Goal: Information Seeking & Learning: Learn about a topic

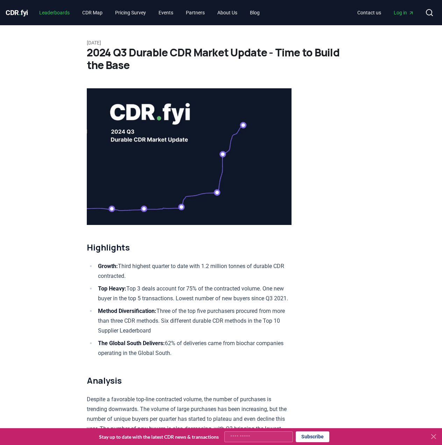
click at [63, 11] on link "Leaderboards" at bounding box center [55, 12] width 42 height 13
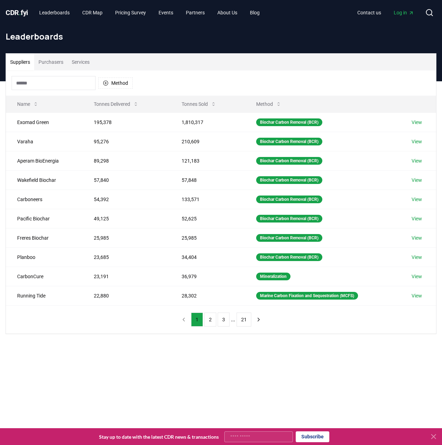
click at [63, 63] on button "Purchasers" at bounding box center [50, 62] width 33 height 17
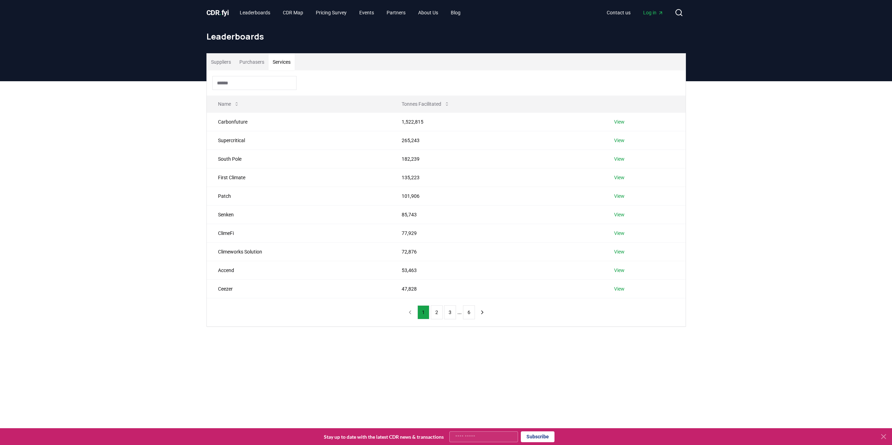
click at [277, 63] on button "Services" at bounding box center [281, 62] width 26 height 17
click at [260, 63] on button "Purchasers" at bounding box center [251, 62] width 33 height 17
click at [293, 15] on link "CDR Map" at bounding box center [293, 12] width 32 height 13
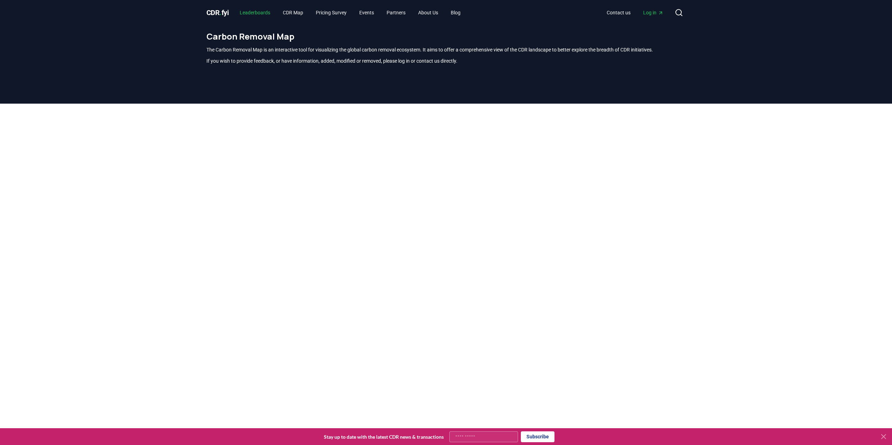
click at [272, 15] on link "Leaderboards" at bounding box center [255, 12] width 42 height 13
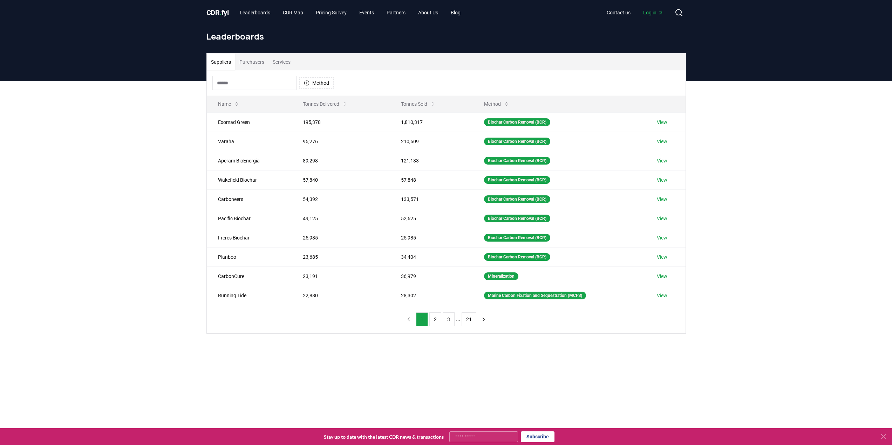
click at [221, 14] on span "." at bounding box center [220, 12] width 2 height 8
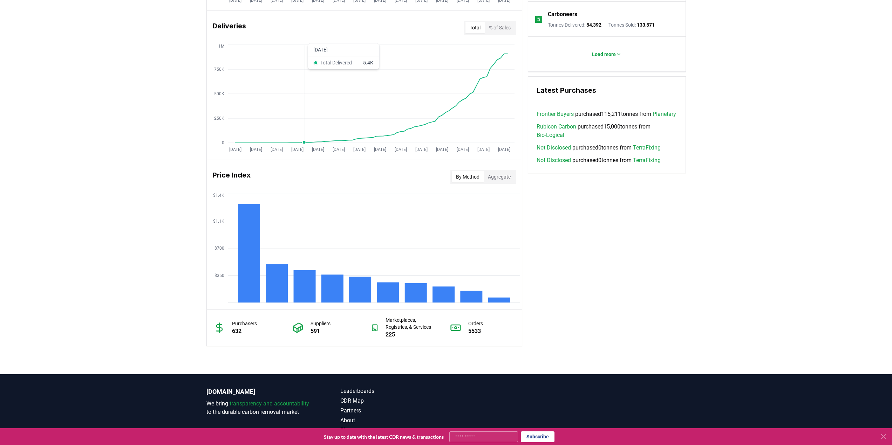
scroll to position [455, 0]
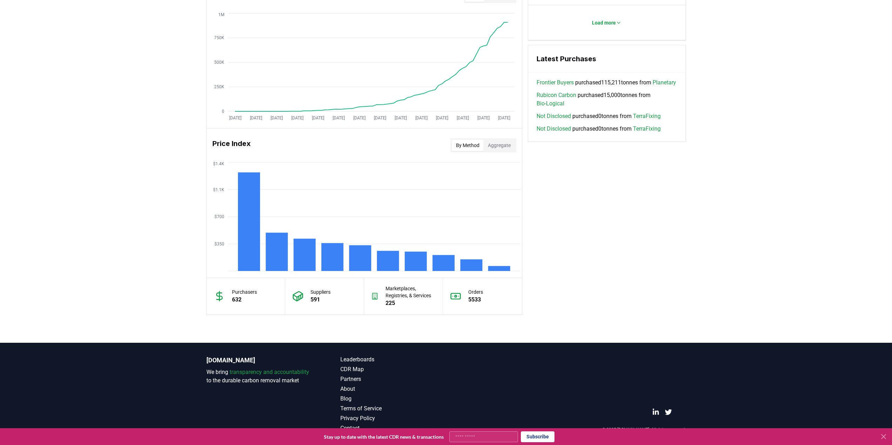
click at [442, 398] on div "© 2025 [DOMAIN_NAME]. All rights reserved." at bounding box center [580, 394] width 212 height 77
click at [442, 439] on icon at bounding box center [883, 437] width 8 height 8
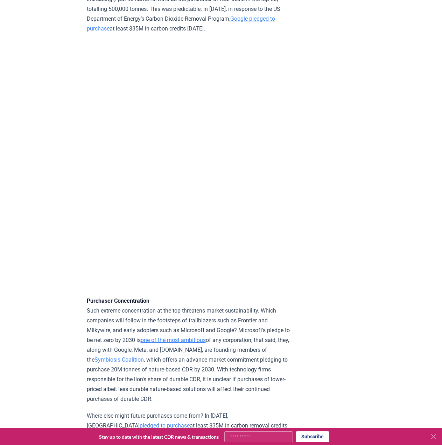
scroll to position [1857, 0]
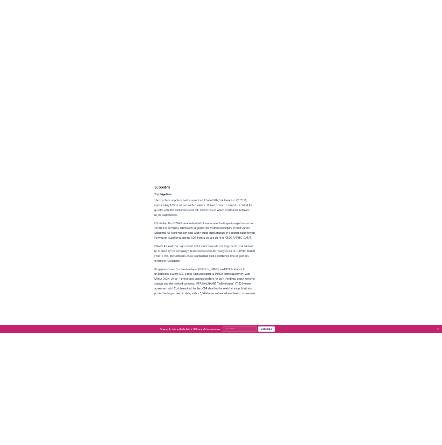
scroll to position [2443, 0]
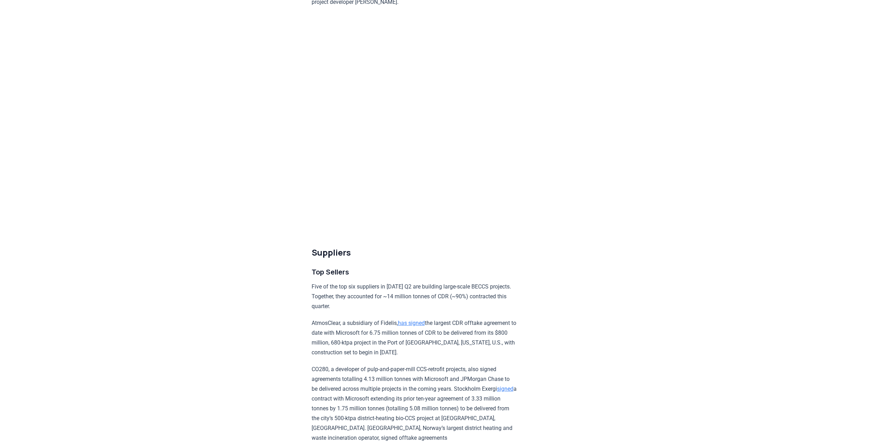
scroll to position [1962, 0]
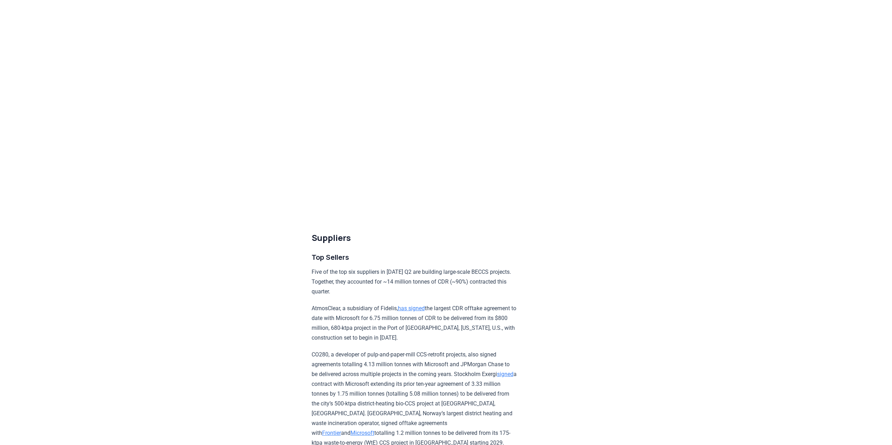
click at [621, 222] on div "[DATE] 2025 Q2 Durable CDR Market Update - Biggest Quarter Ever Highlights Reco…" at bounding box center [446, 380] width 490 height 4635
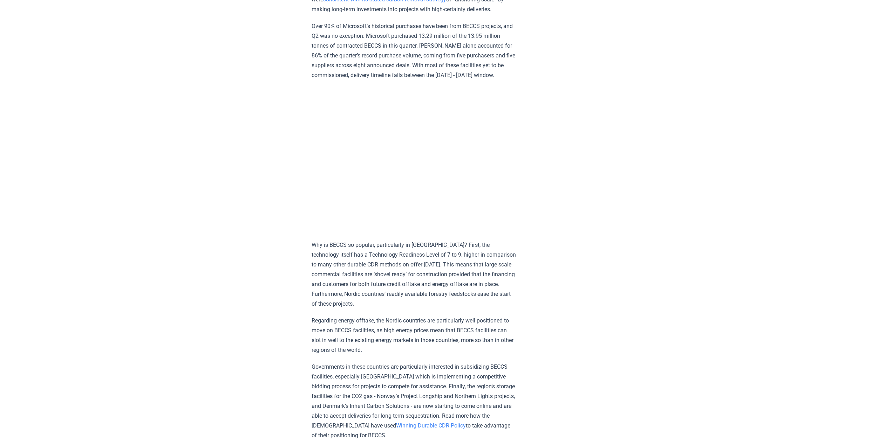
scroll to position [631, 0]
click at [357, 48] on p "Over 90% of Microsoft’s historical purchases have been from BECCS projects, and…" at bounding box center [413, 52] width 205 height 59
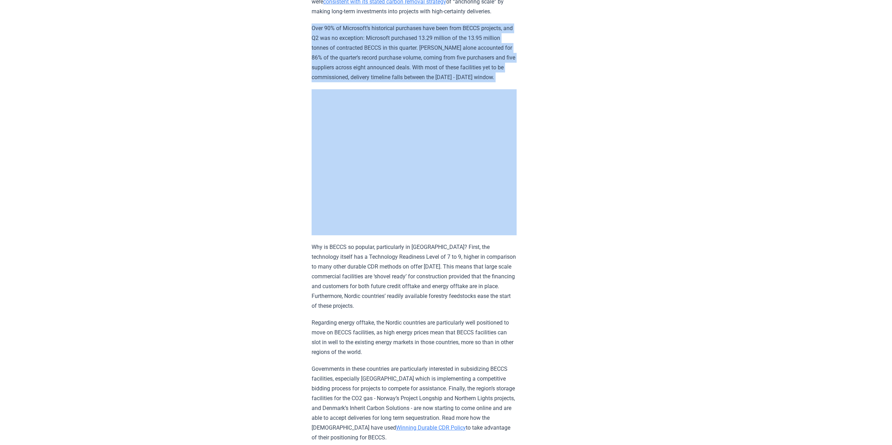
click at [357, 48] on p "Over 90% of Microsoft’s historical purchases have been from BECCS projects, and…" at bounding box center [413, 52] width 205 height 59
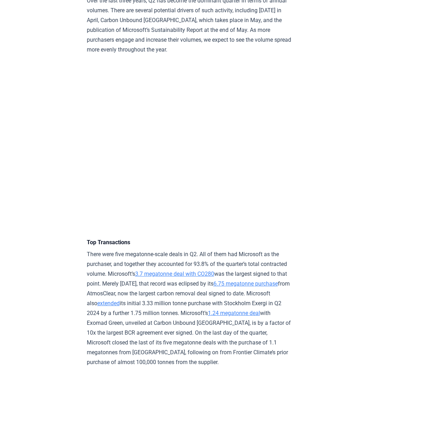
scroll to position [1156, 0]
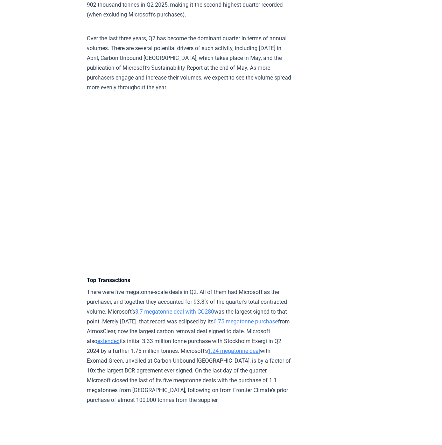
drag, startPoint x: 344, startPoint y: 266, endPoint x: 202, endPoint y: 349, distance: 164.0
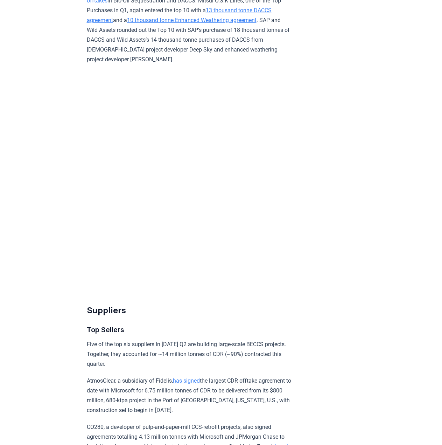
scroll to position [1892, 0]
